Goal: Task Accomplishment & Management: Manage account settings

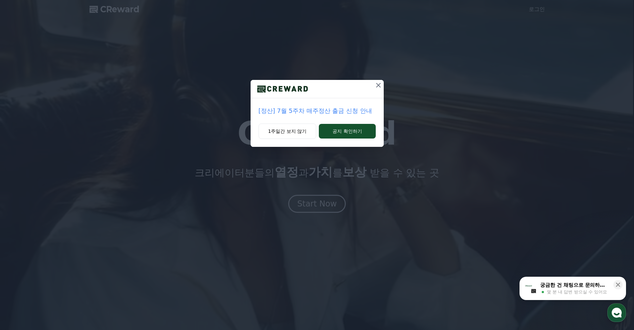
click at [377, 86] on icon at bounding box center [378, 85] width 5 height 5
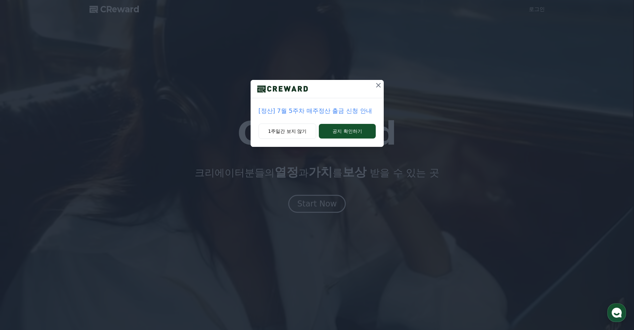
click at [379, 86] on icon at bounding box center [378, 85] width 8 height 8
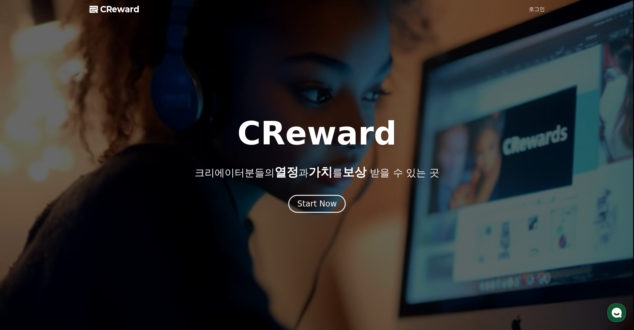
click at [536, 11] on link "로그인" at bounding box center [536, 9] width 16 height 8
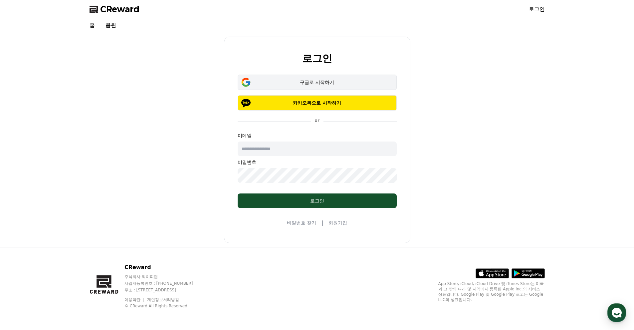
click at [273, 83] on div "구글로 시작하기" at bounding box center [317, 82] width 140 height 7
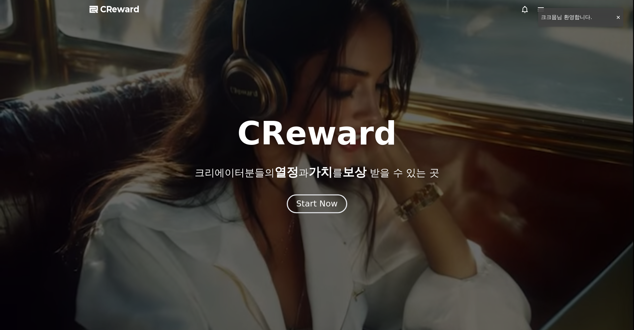
click at [320, 201] on div "Start Now" at bounding box center [316, 203] width 41 height 11
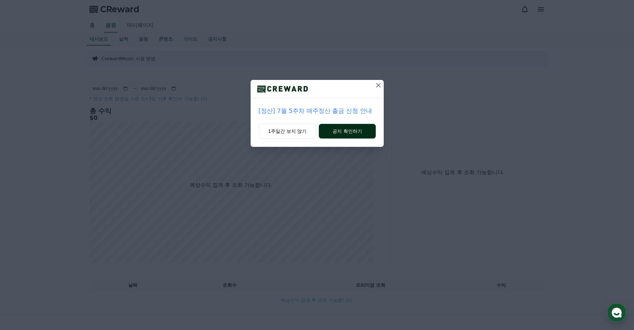
click at [352, 132] on button "공지 확인하기" at bounding box center [347, 131] width 57 height 15
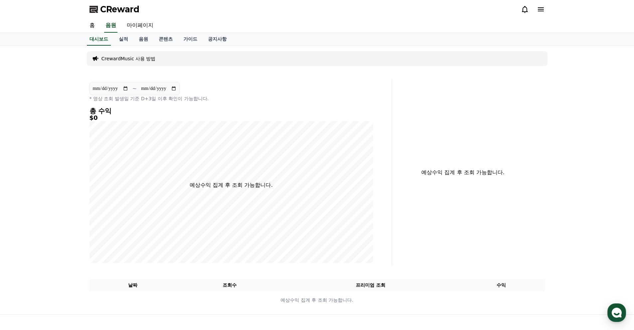
click at [116, 8] on span "CReward" at bounding box center [119, 9] width 39 height 11
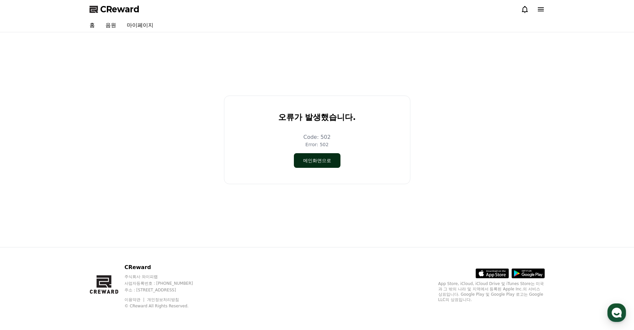
click at [317, 157] on button "메인화면으로" at bounding box center [317, 160] width 47 height 15
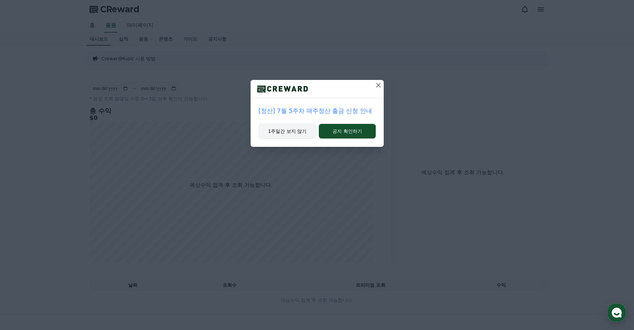
click at [283, 129] on button "1주일간 보지 않기" at bounding box center [287, 130] width 58 height 15
click at [375, 86] on icon at bounding box center [378, 85] width 8 height 8
